Goal: Navigation & Orientation: Find specific page/section

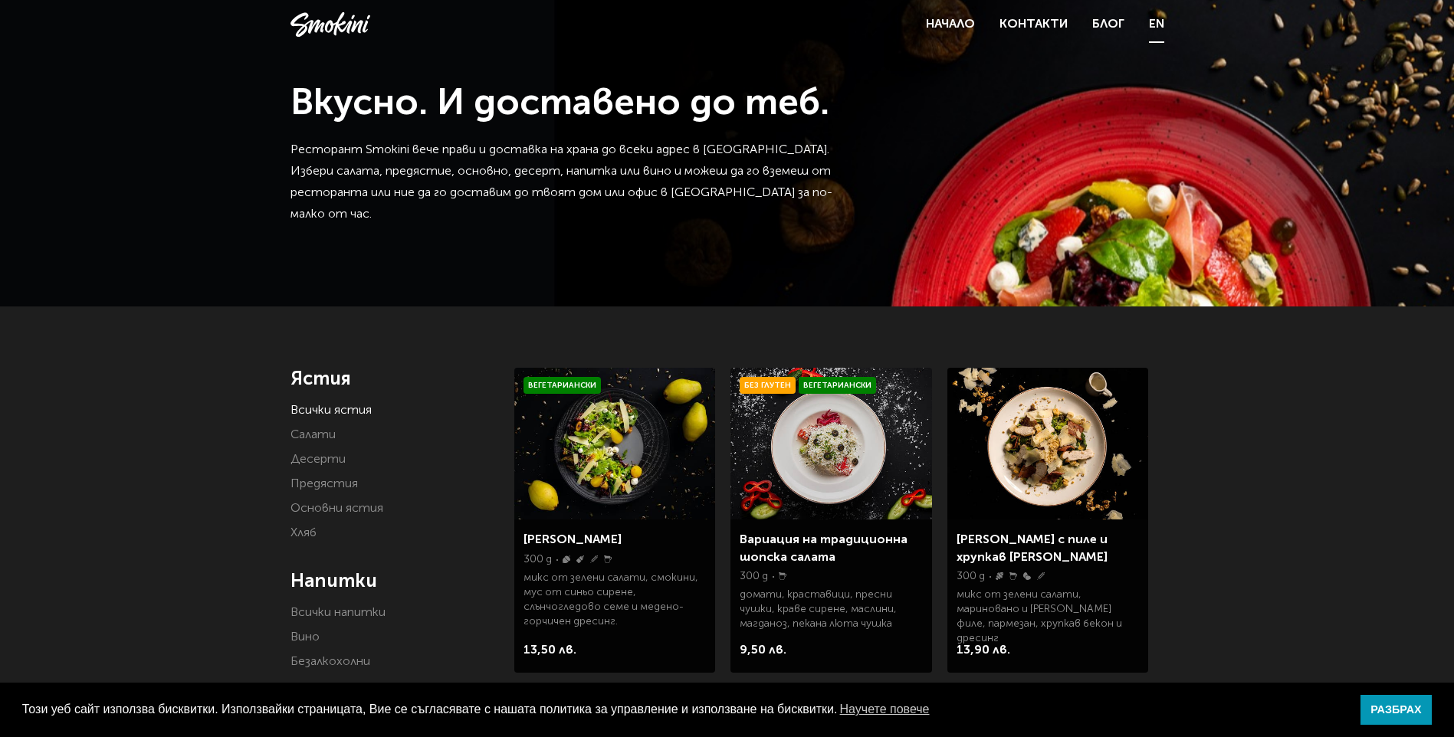
click at [1151, 23] on link "EN" at bounding box center [1156, 24] width 15 height 21
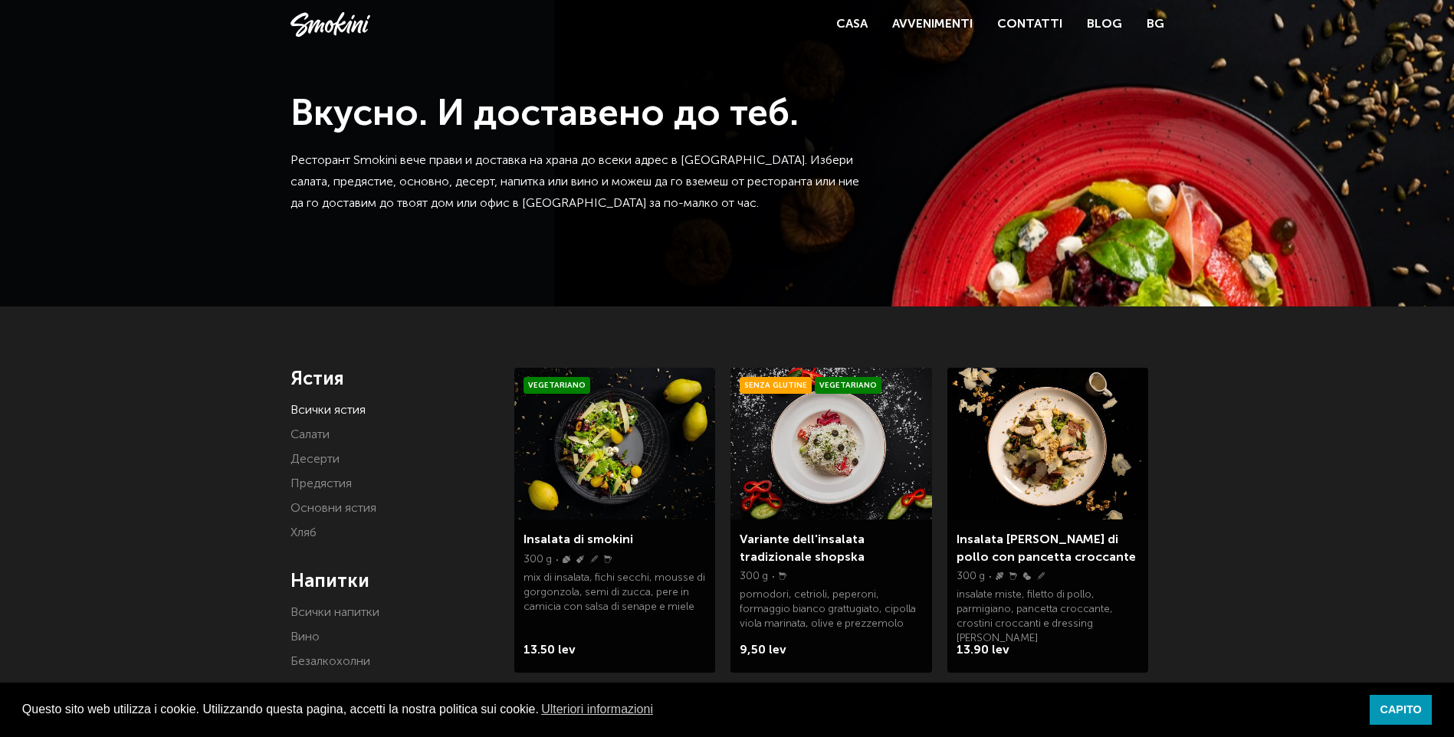
click at [1146, 21] on div "Casa Avvenimenti Contatti Blog BG" at bounding box center [1000, 24] width 328 height 21
click at [1156, 25] on link "BG" at bounding box center [1155, 24] width 18 height 21
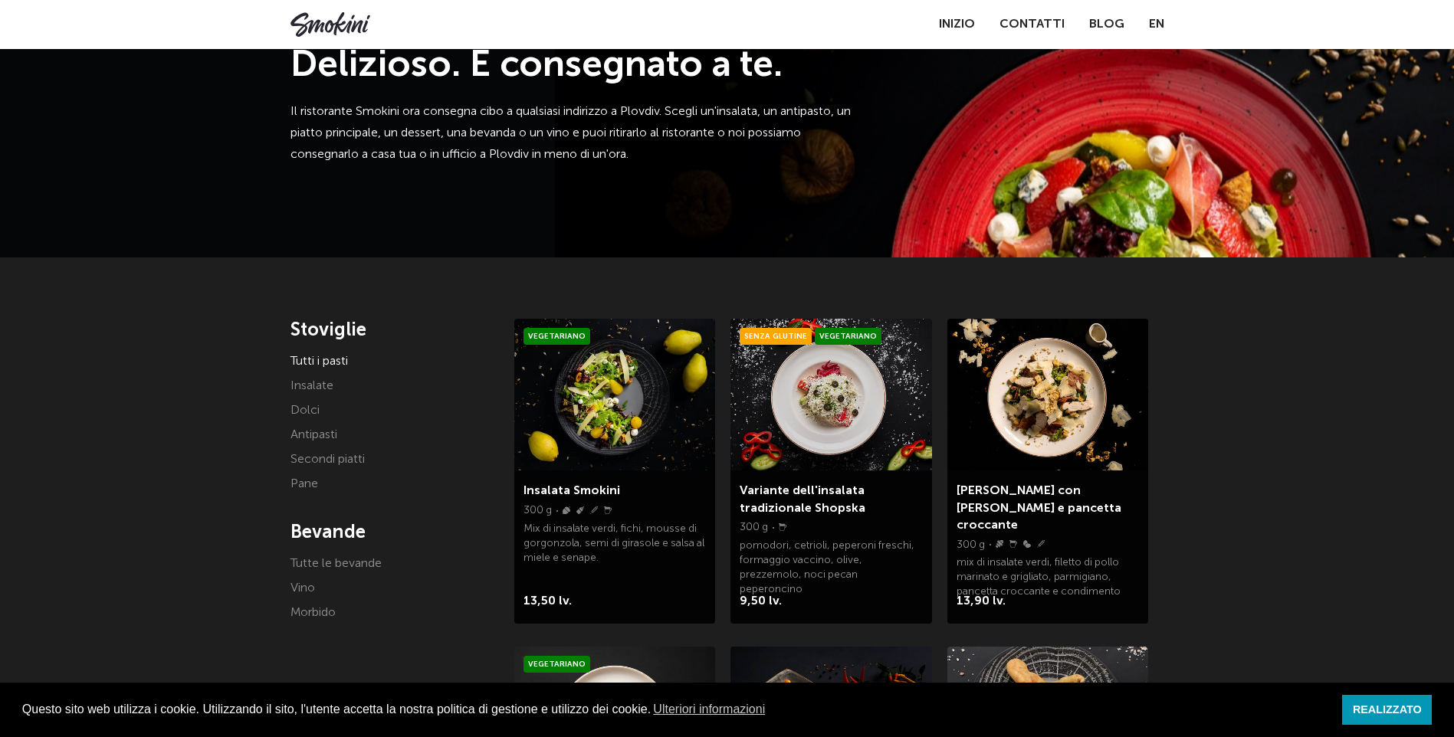
scroll to position [77, 0]
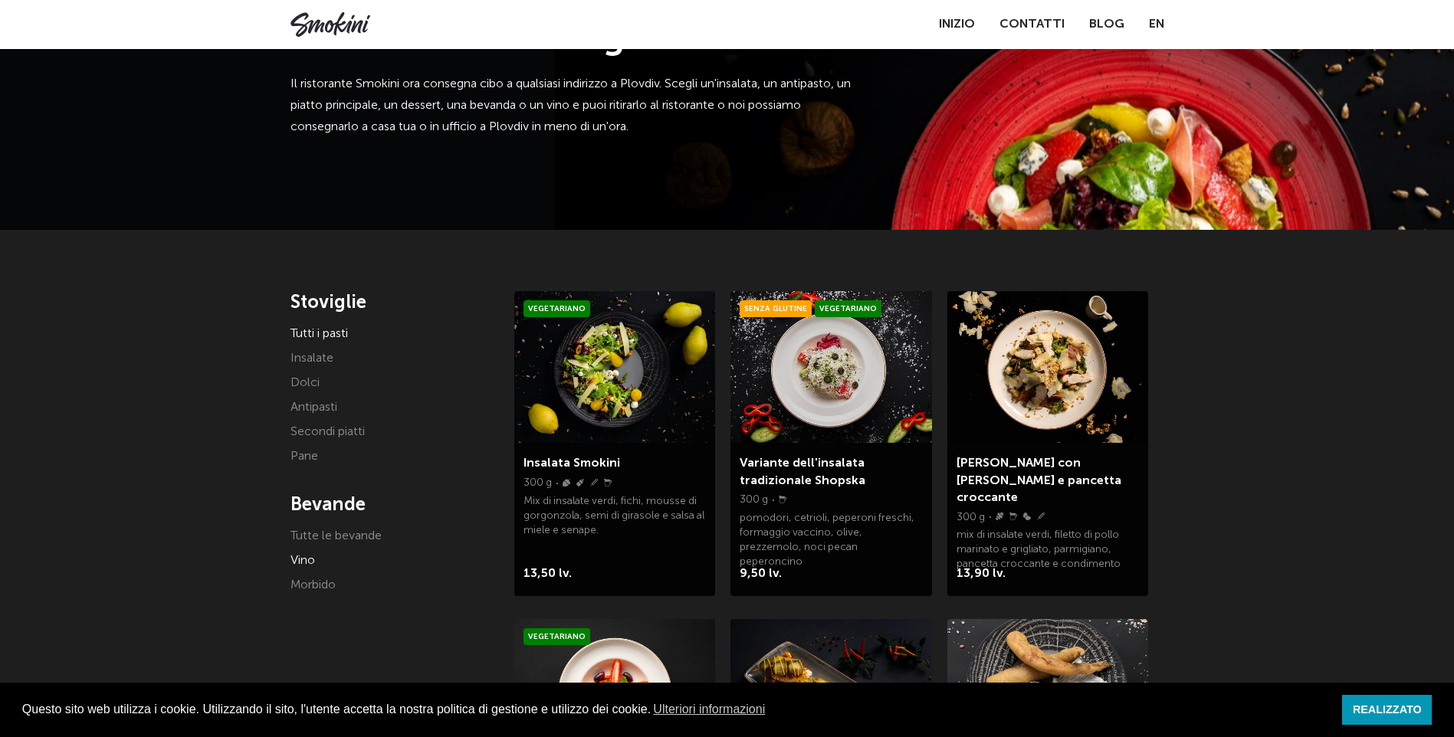
click at [297, 557] on link "Vino" at bounding box center [302, 561] width 25 height 12
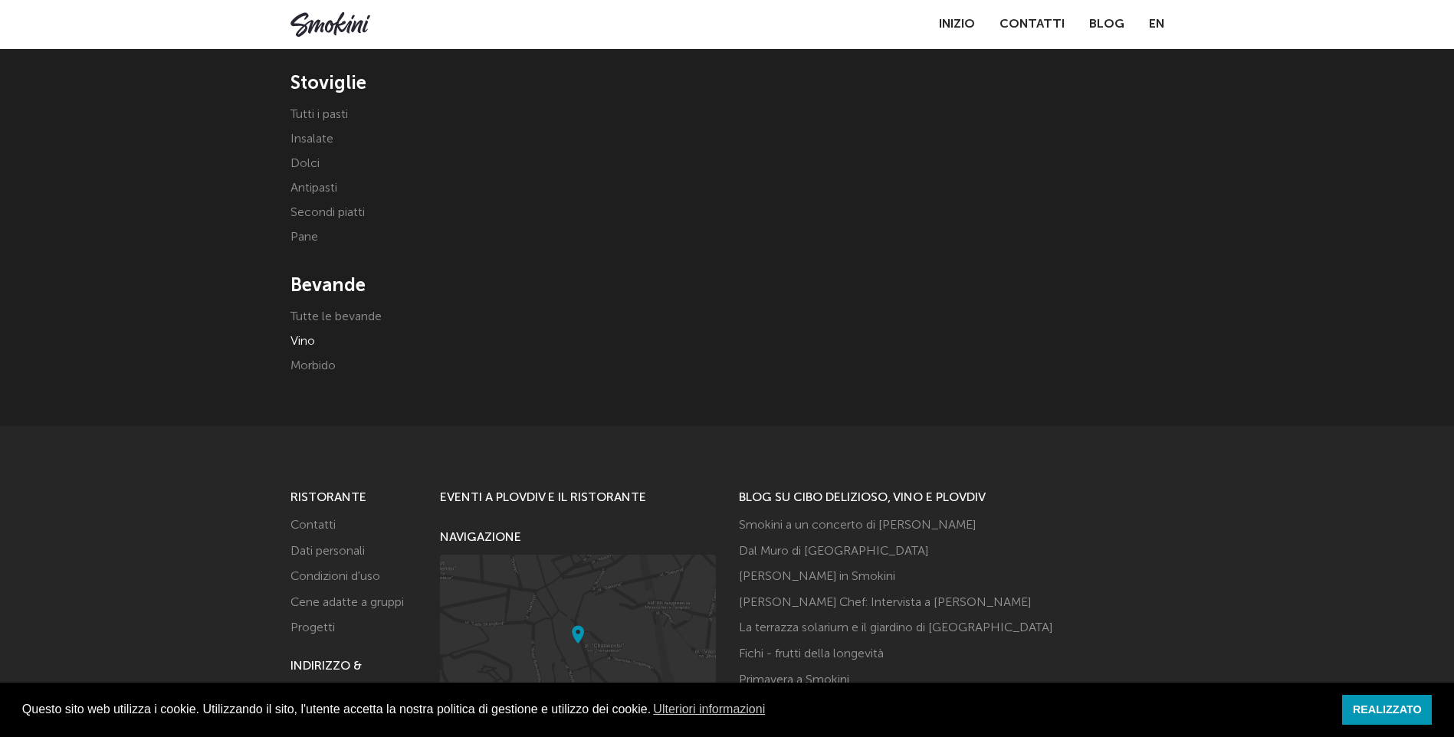
scroll to position [307, 0]
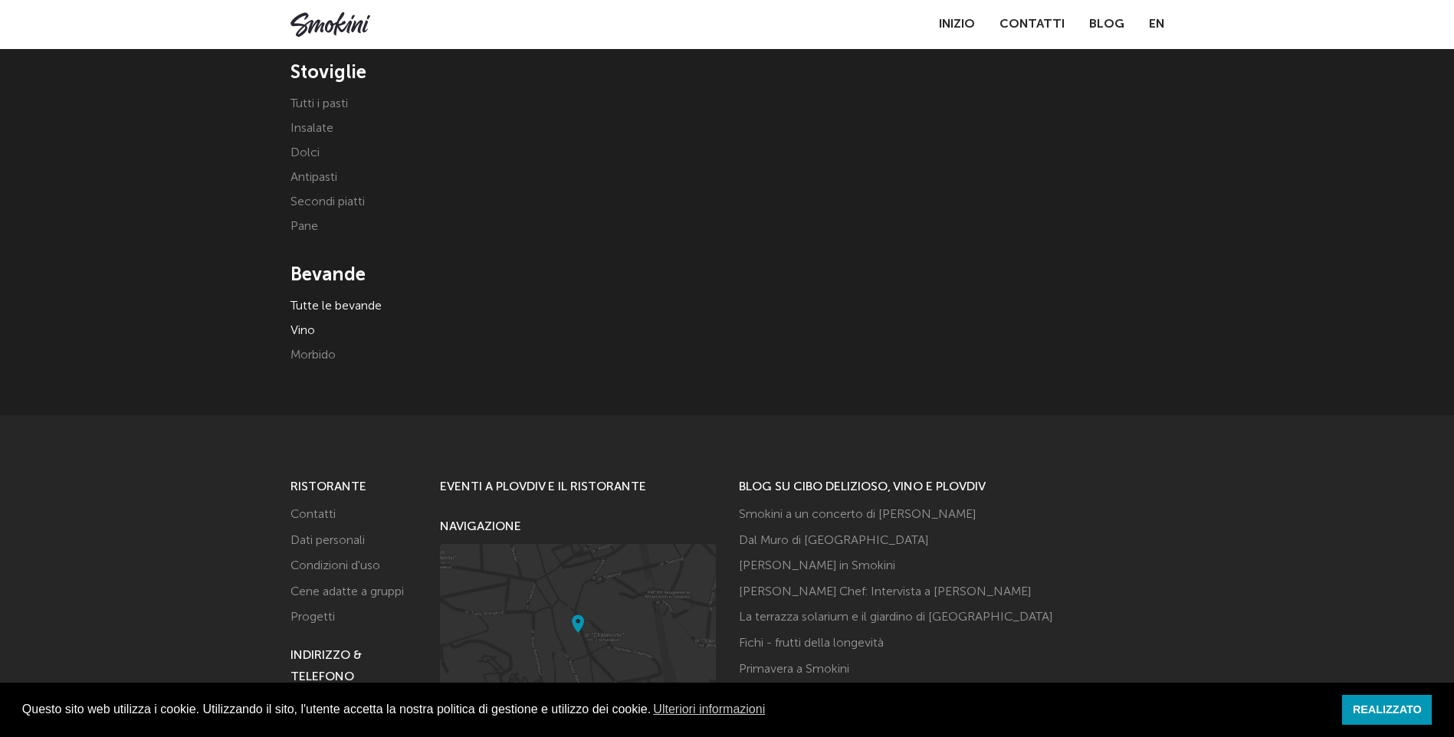
click at [317, 308] on link "Tutte le bevande" at bounding box center [335, 306] width 91 height 12
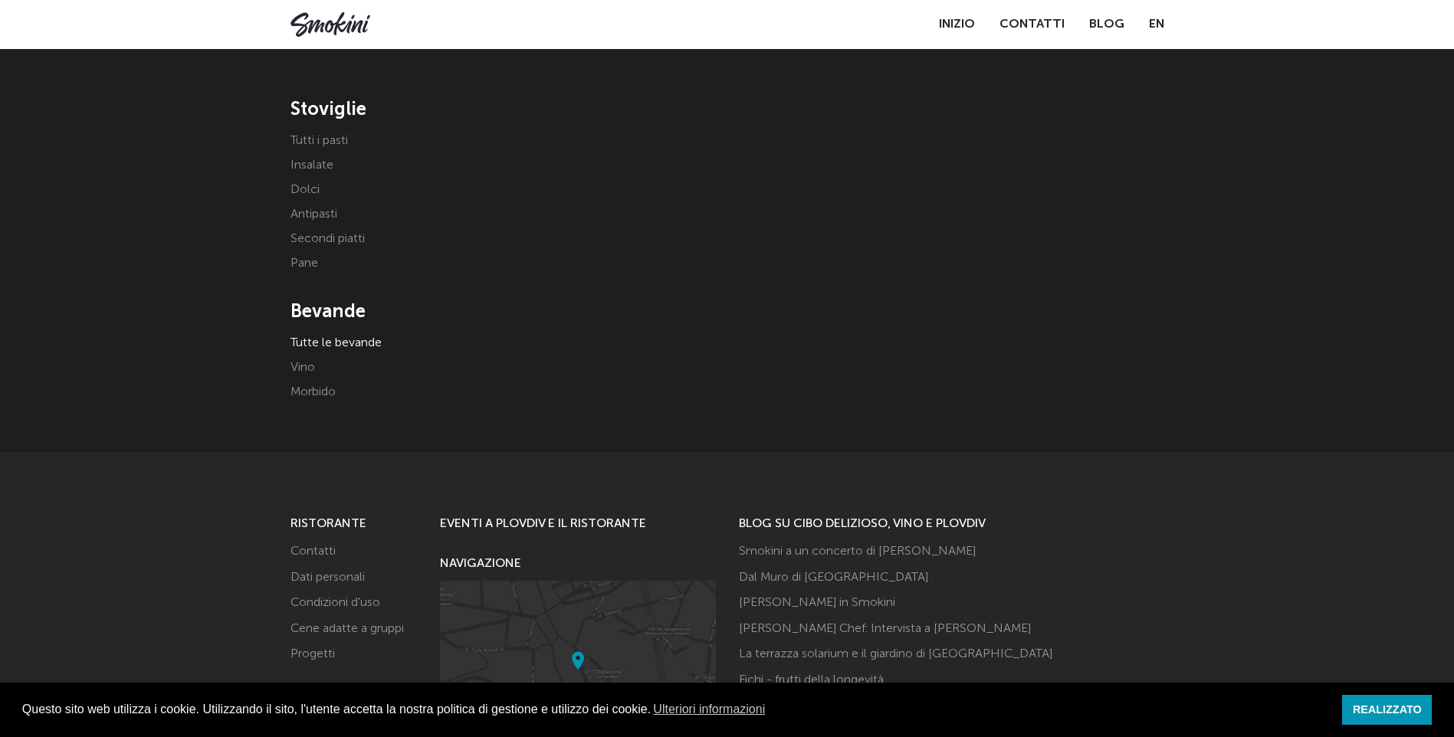
scroll to position [268, 0]
click at [310, 385] on li "Morbido" at bounding box center [391, 393] width 202 height 21
click at [320, 390] on link "Morbido" at bounding box center [312, 394] width 45 height 12
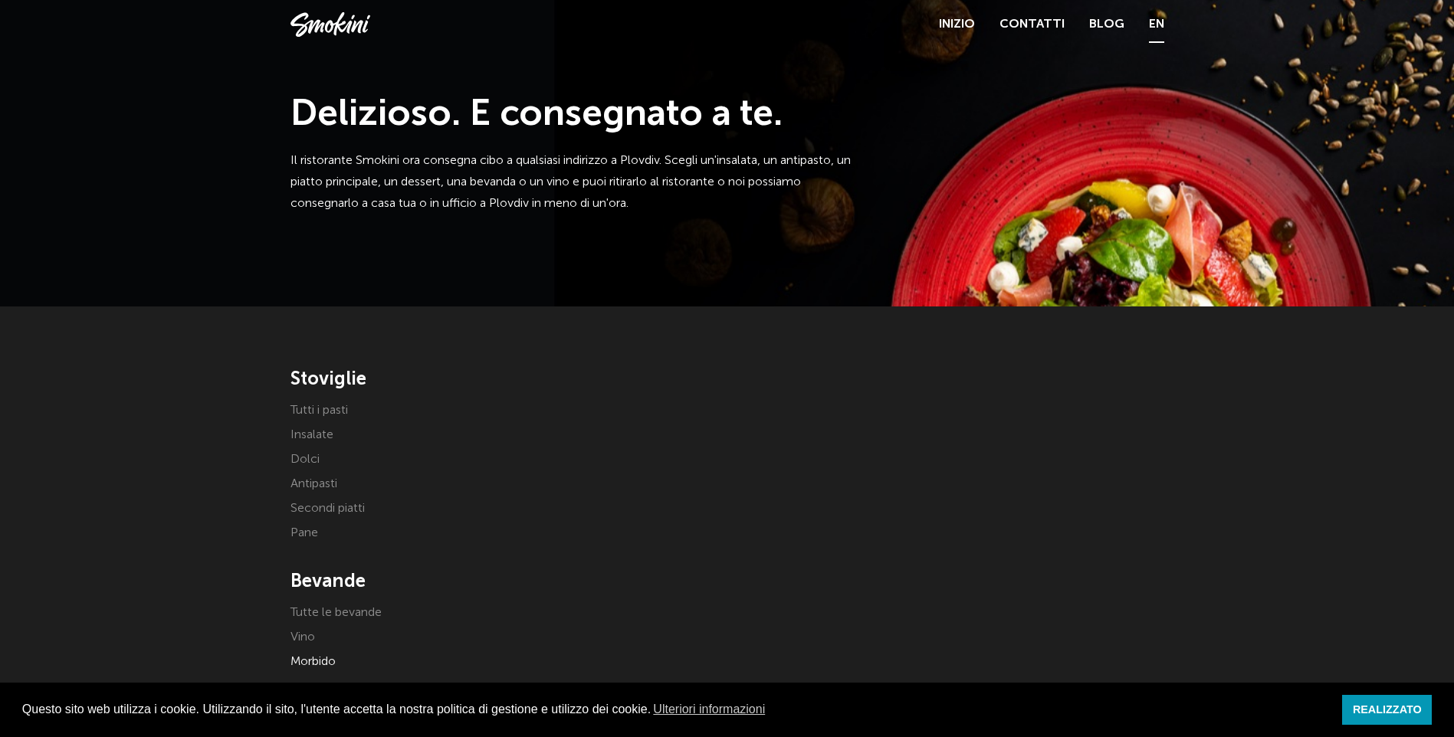
click at [1150, 26] on link "EN" at bounding box center [1156, 24] width 15 height 21
click at [299, 641] on link "Vino" at bounding box center [302, 637] width 25 height 12
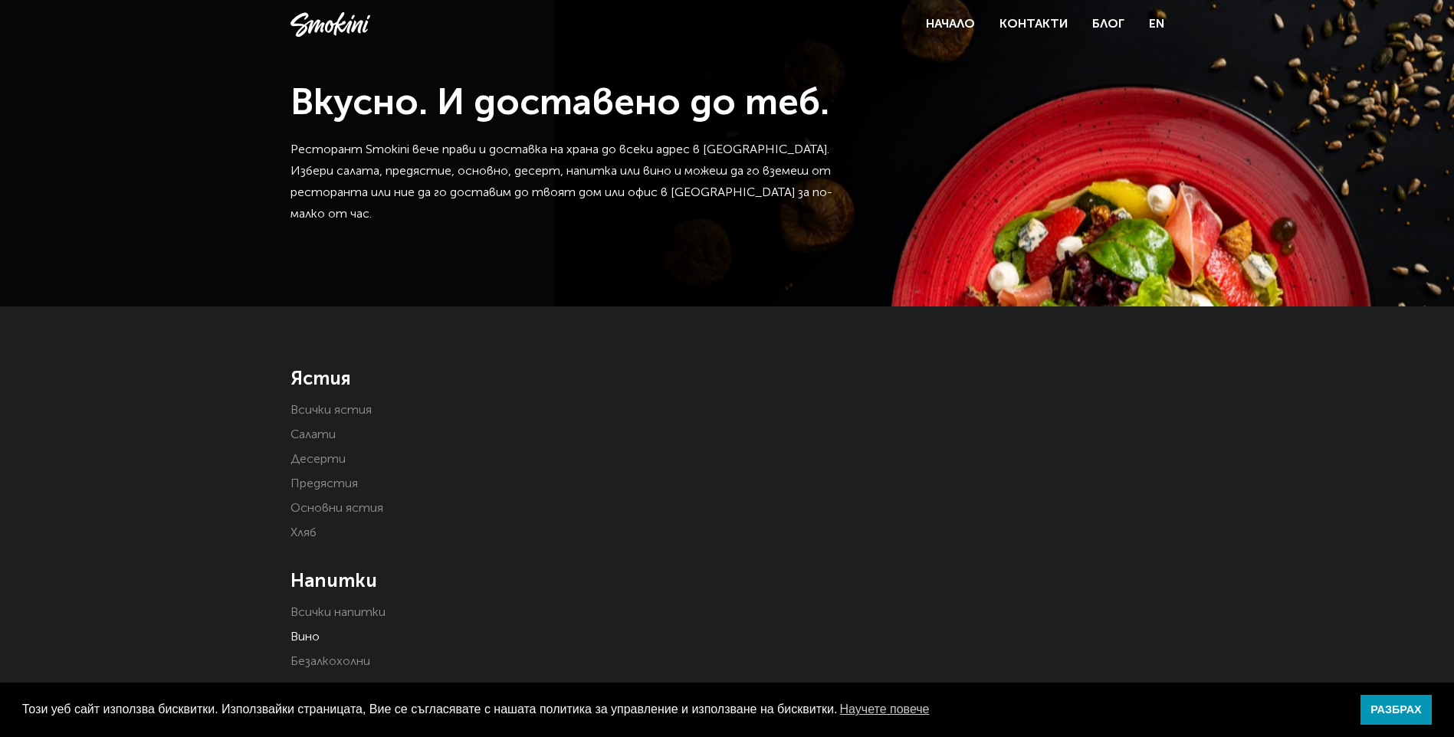
click at [765, 454] on div at bounding box center [839, 533] width 650 height 331
click at [1411, 713] on link "РАЗБРАХ" at bounding box center [1395, 710] width 71 height 31
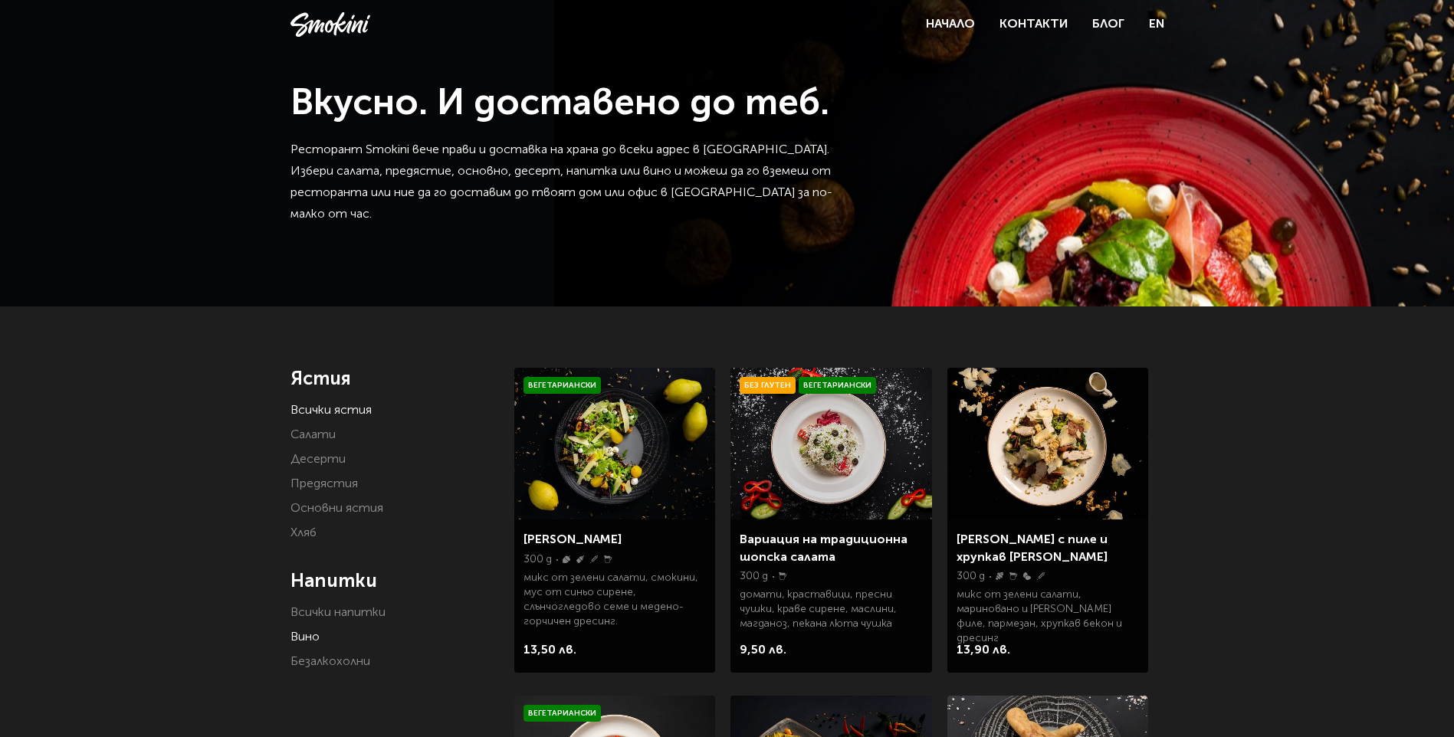
click at [307, 638] on link "Вино" at bounding box center [304, 637] width 29 height 12
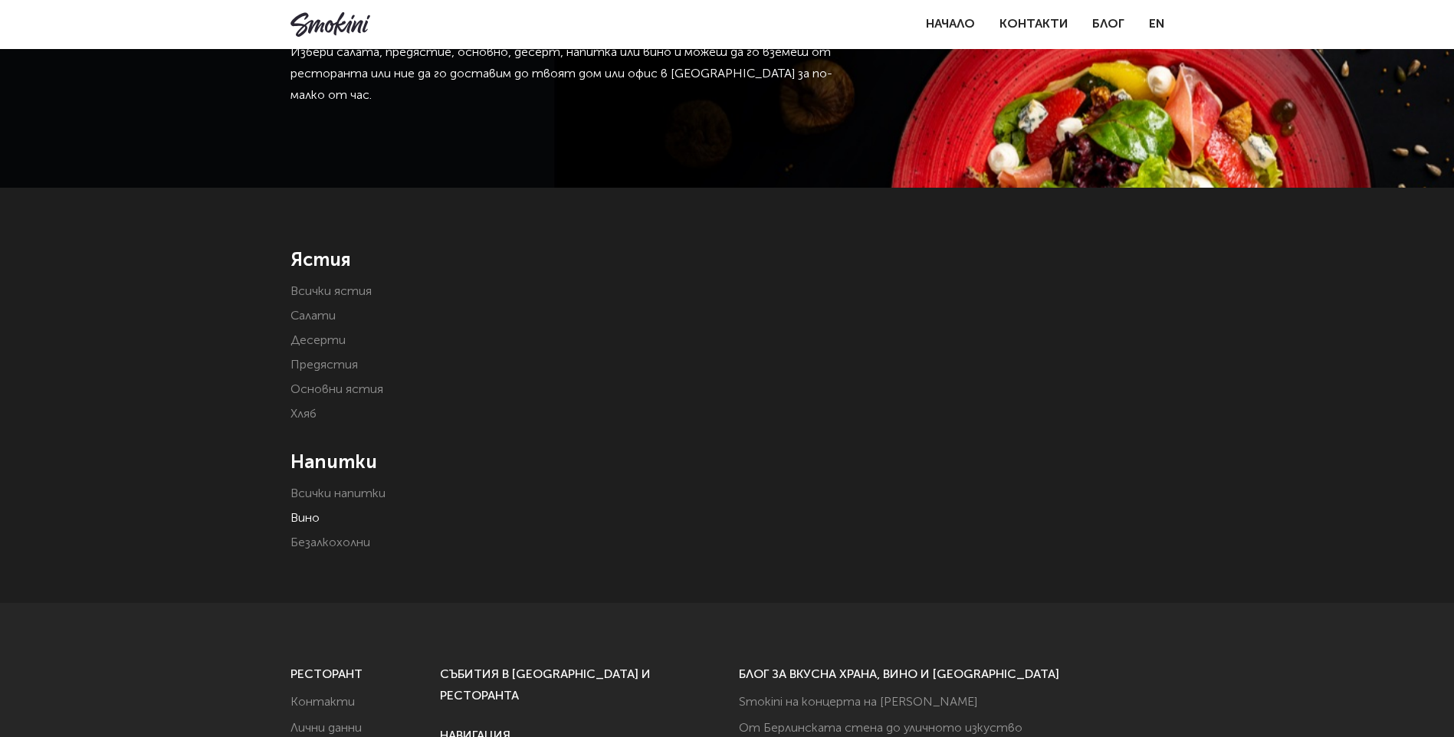
scroll to position [77, 0]
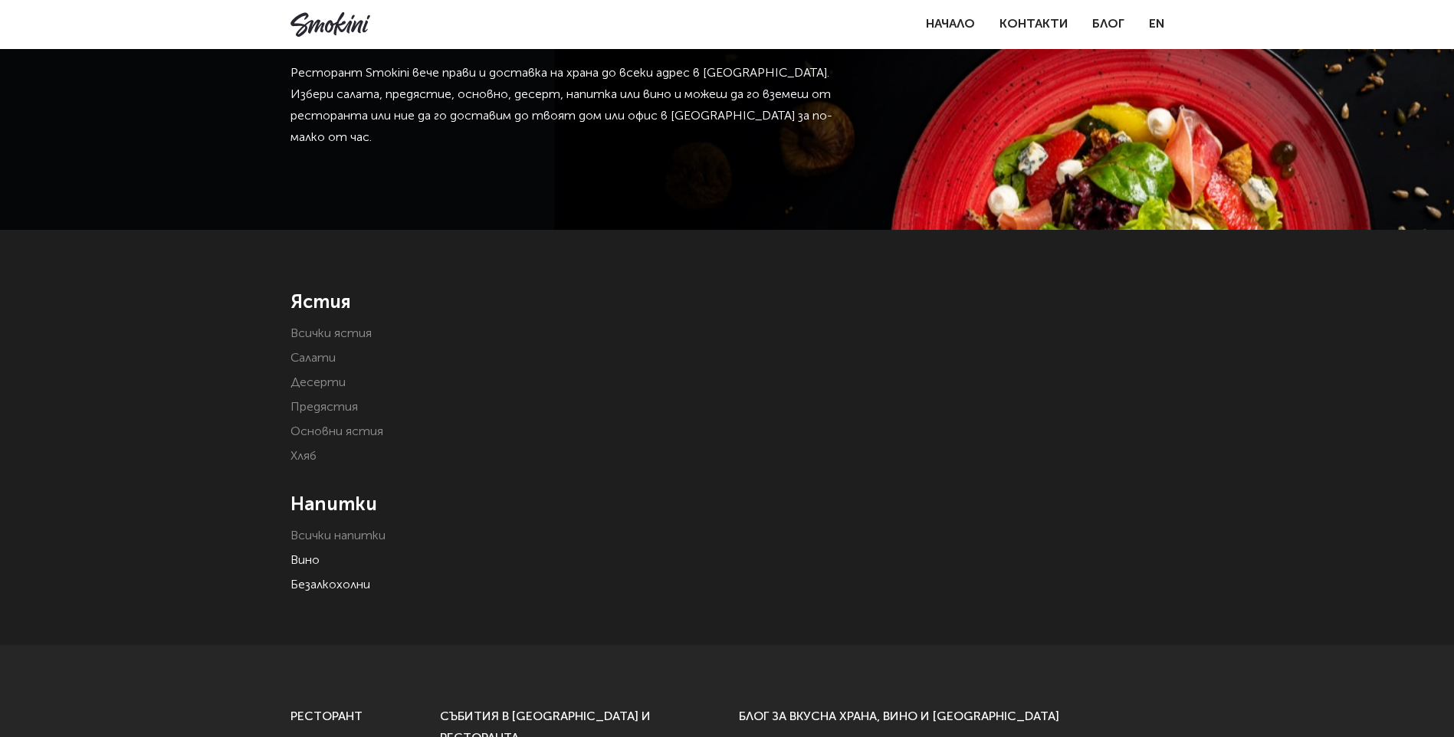
click at [350, 582] on link "Безалкохолни" at bounding box center [330, 585] width 80 height 12
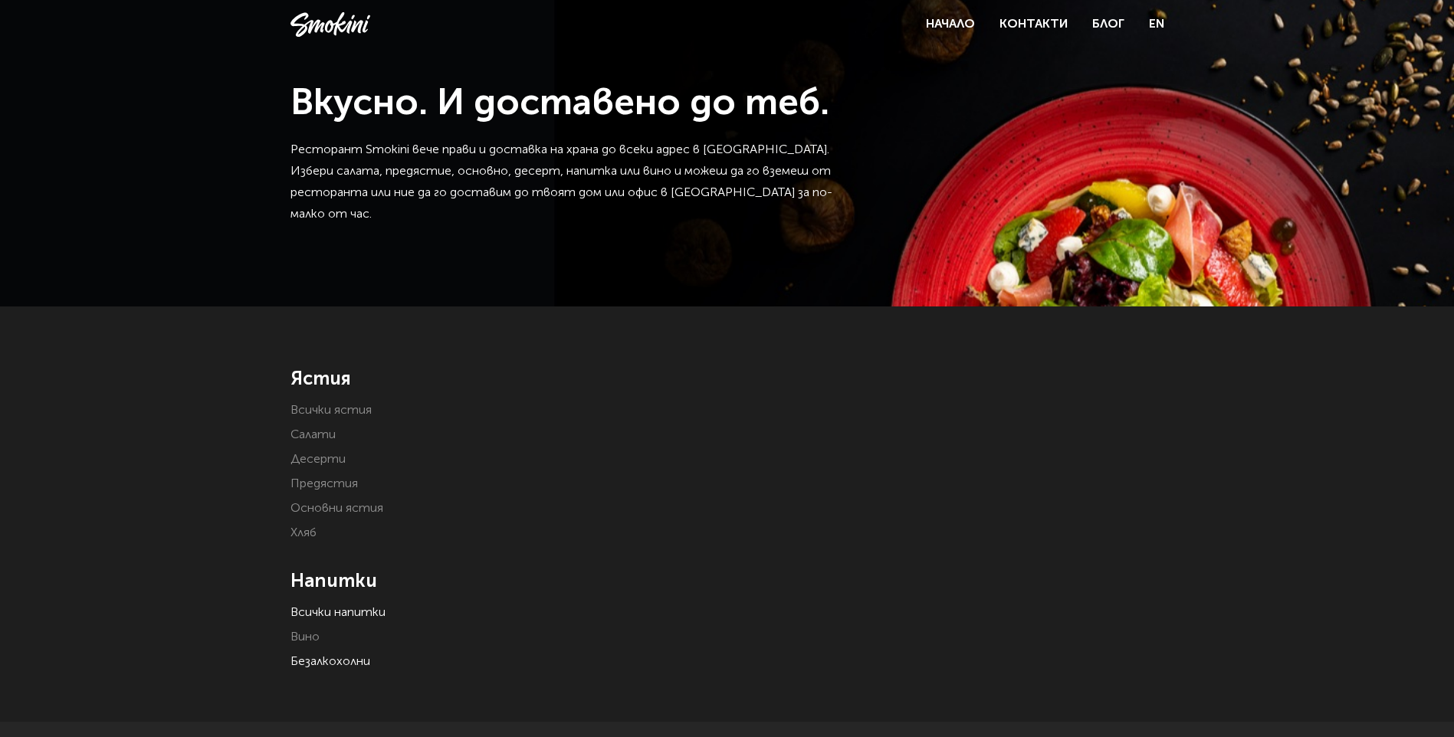
click at [345, 611] on link "Всички напитки" at bounding box center [337, 613] width 95 height 12
click at [303, 536] on link "Хляб" at bounding box center [303, 533] width 26 height 12
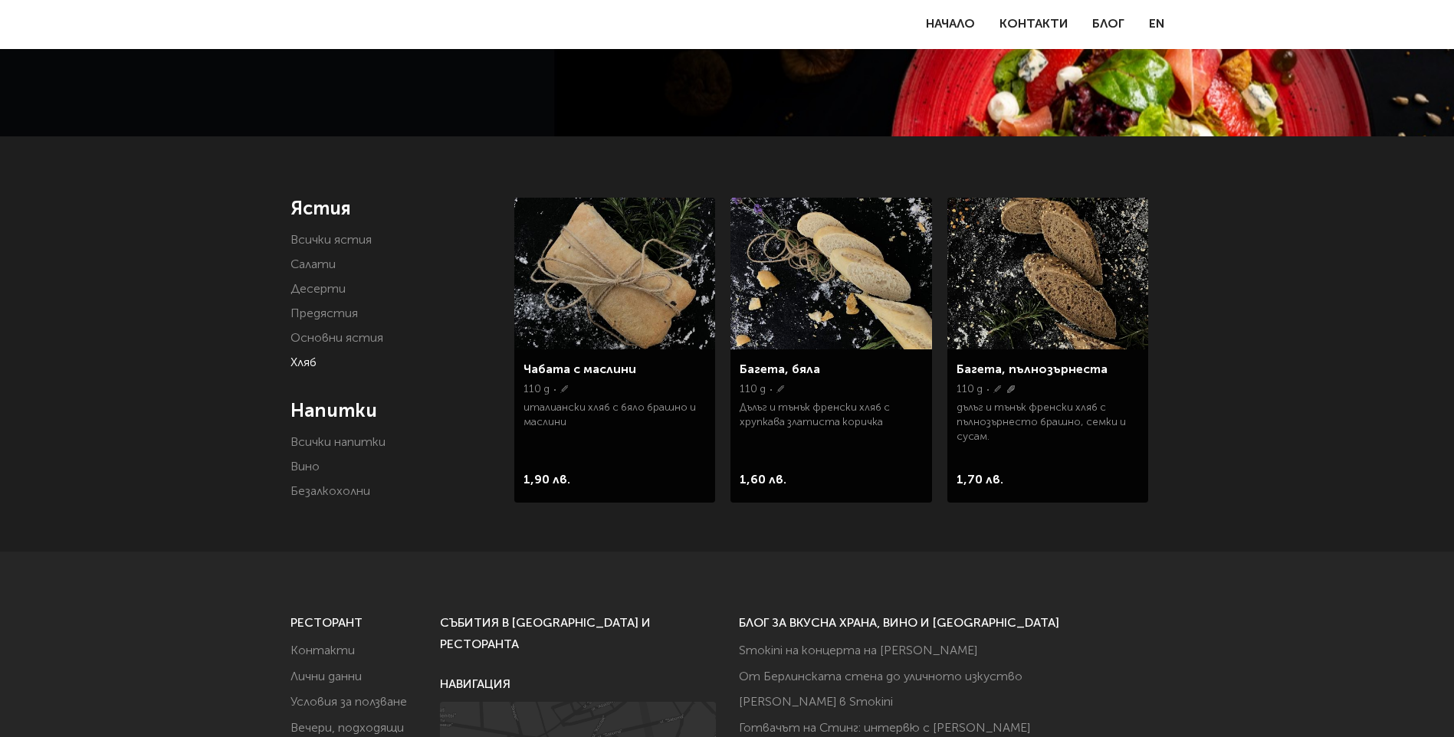
scroll to position [77, 0]
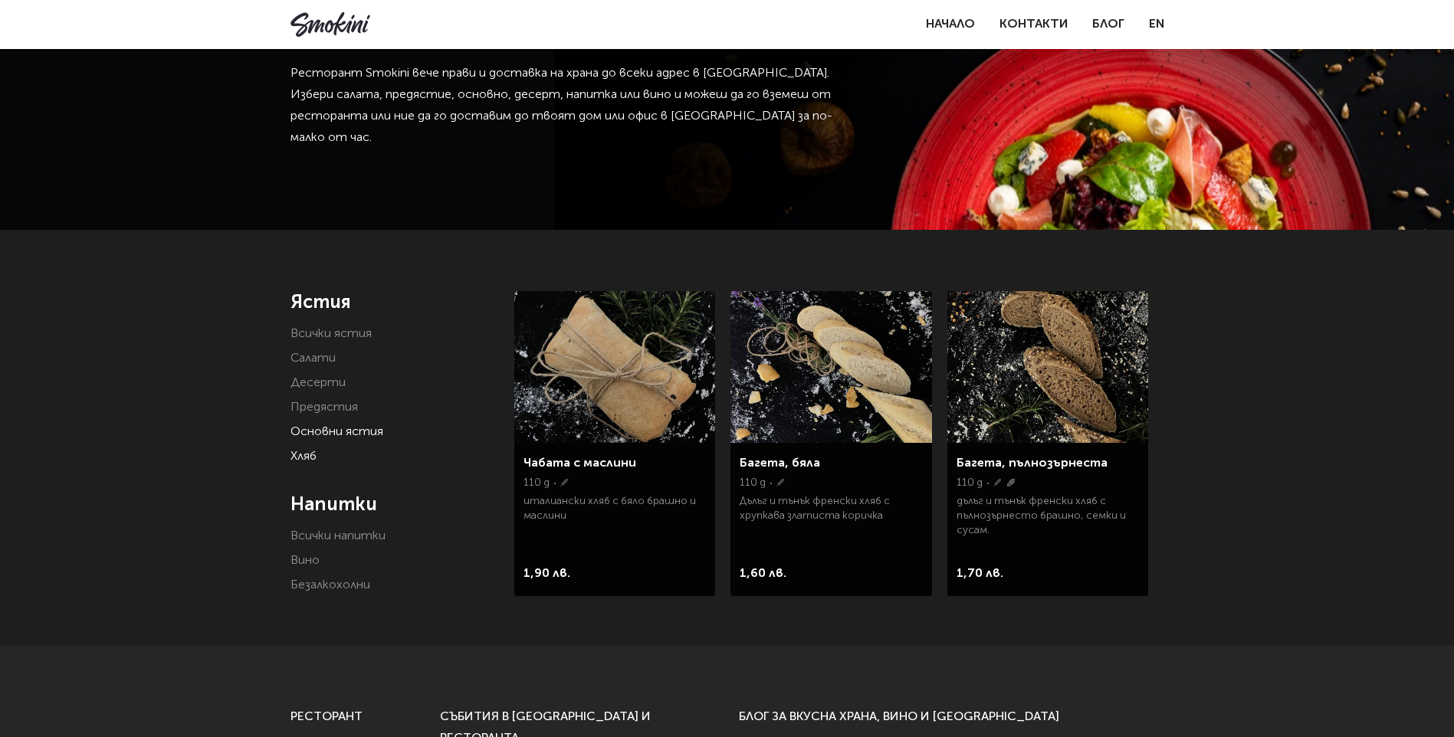
click at [316, 431] on link "Основни ястия" at bounding box center [336, 432] width 93 height 12
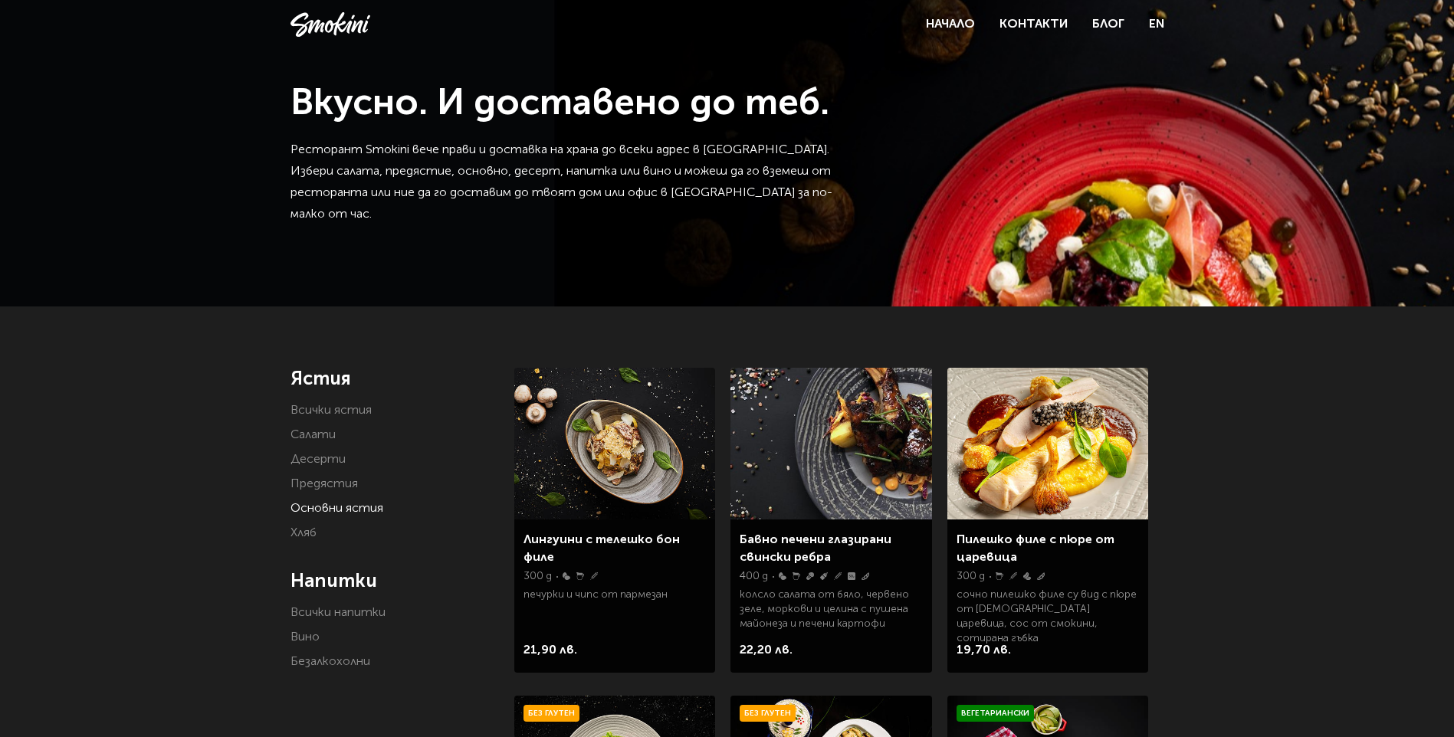
click at [359, 484] on li "Предястия" at bounding box center [391, 484] width 202 height 21
click at [318, 482] on link "Предястия" at bounding box center [323, 484] width 67 height 12
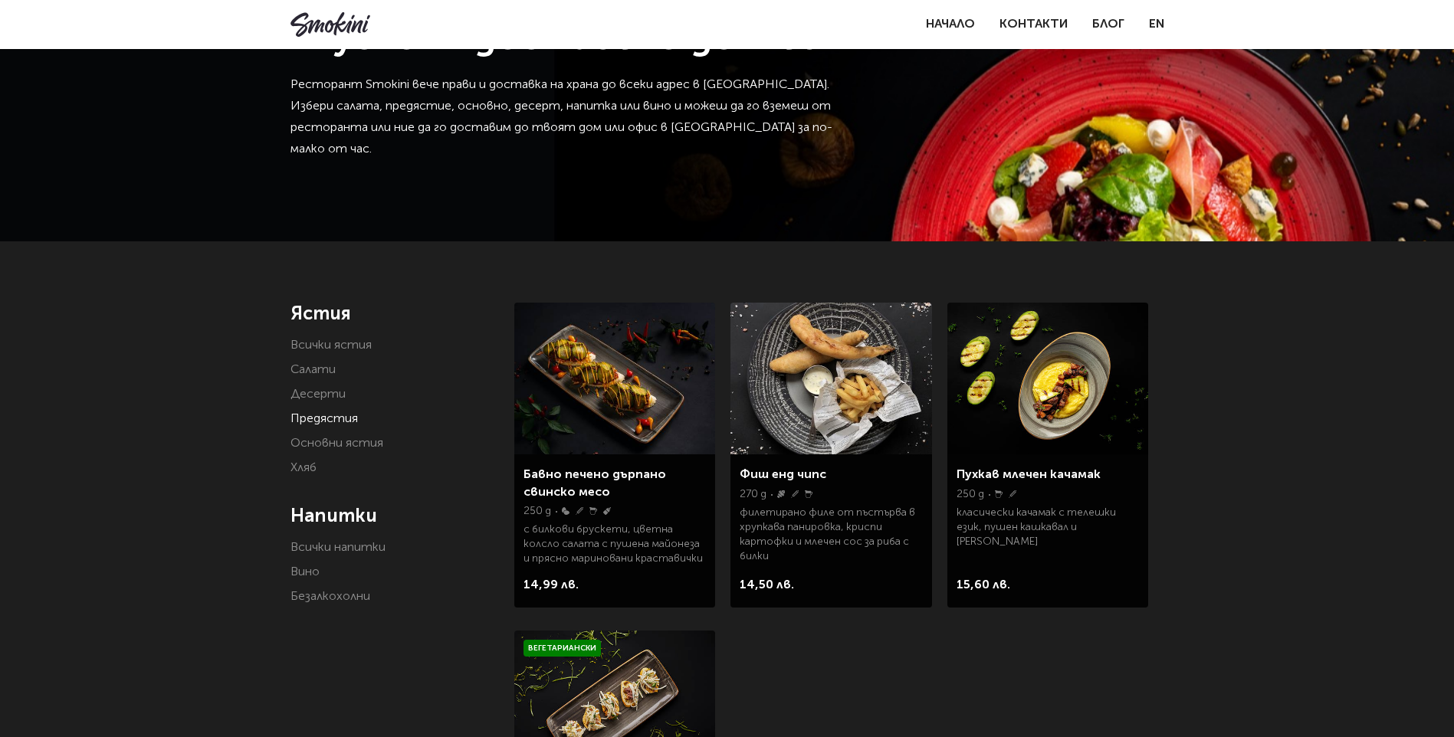
scroll to position [230, 0]
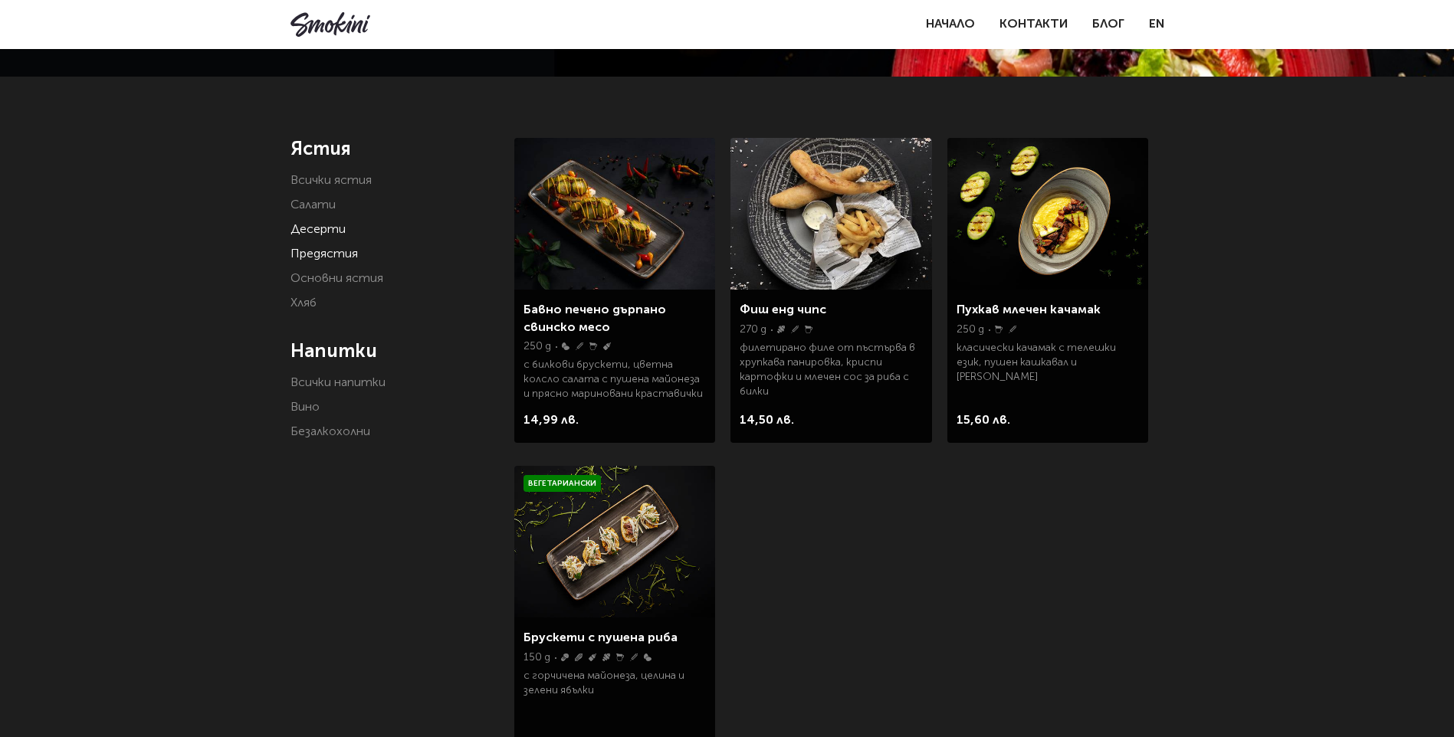
click at [306, 224] on link "Десерти" at bounding box center [317, 230] width 55 height 12
